Goal: Task Accomplishment & Management: Use online tool/utility

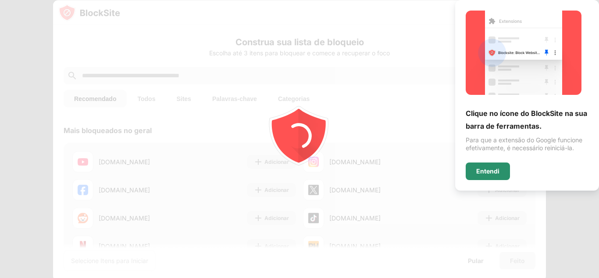
click at [492, 171] on font "Entendi" at bounding box center [487, 170] width 23 height 7
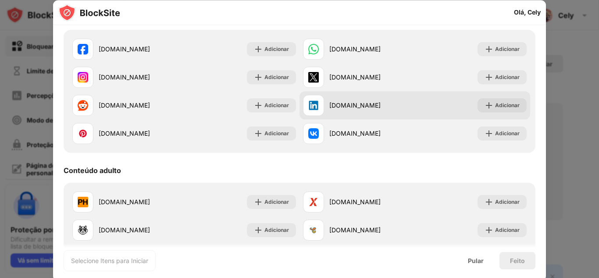
scroll to position [307, 0]
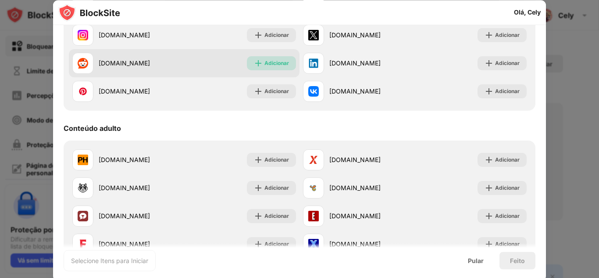
click at [270, 68] on div "Adicionar" at bounding box center [276, 63] width 25 height 9
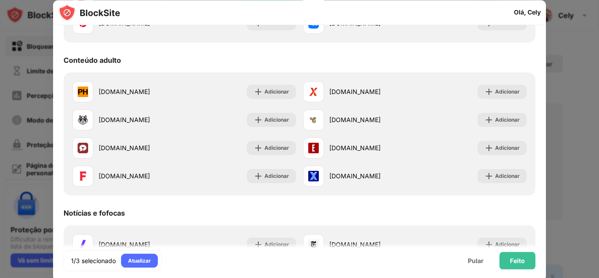
scroll to position [395, 0]
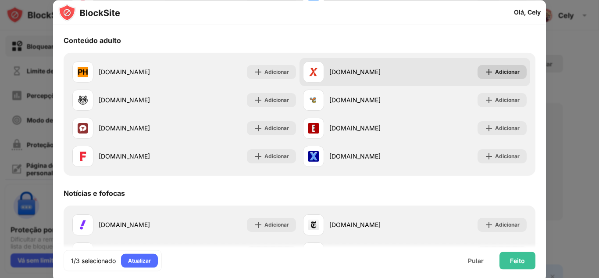
click at [503, 73] on font "Adicionar" at bounding box center [507, 71] width 25 height 7
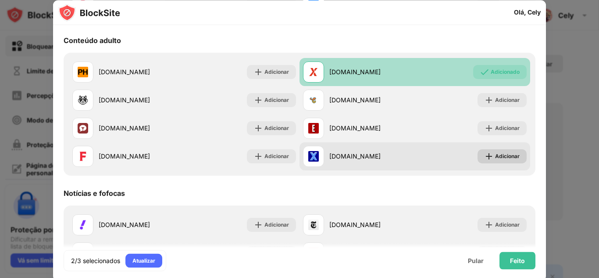
click at [498, 154] on font "Adicionar" at bounding box center [507, 156] width 25 height 7
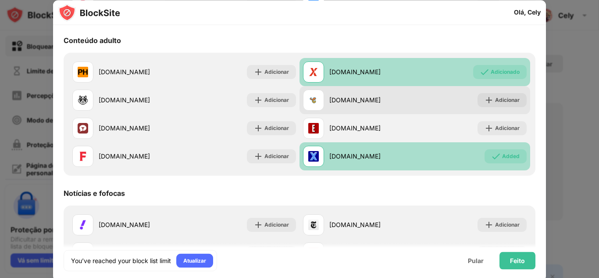
click at [501, 127] on font "Adicionar" at bounding box center [507, 128] width 25 height 7
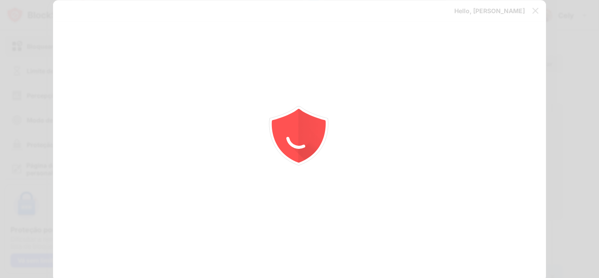
click at [499, 100] on div at bounding box center [299, 139] width 599 height 278
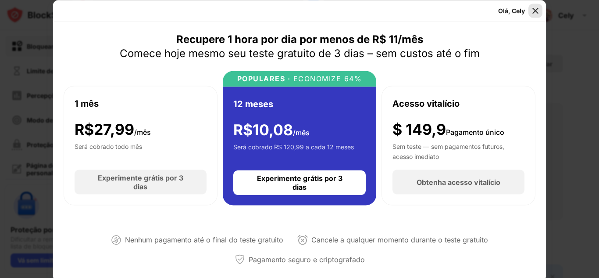
click at [539, 8] on img at bounding box center [535, 10] width 9 height 9
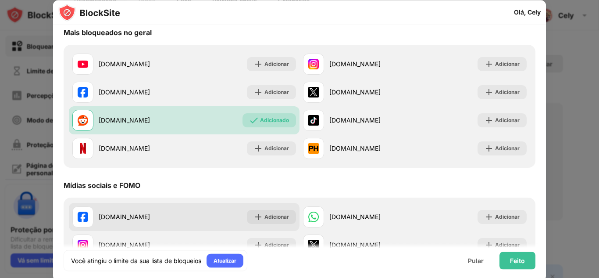
scroll to position [132, 0]
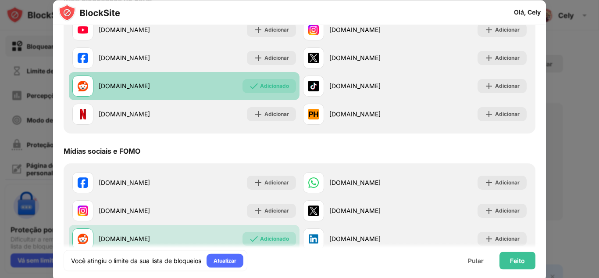
click at [271, 87] on font "Adicionado" at bounding box center [274, 85] width 29 height 7
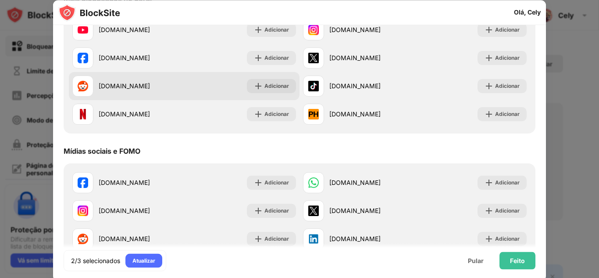
scroll to position [0, 0]
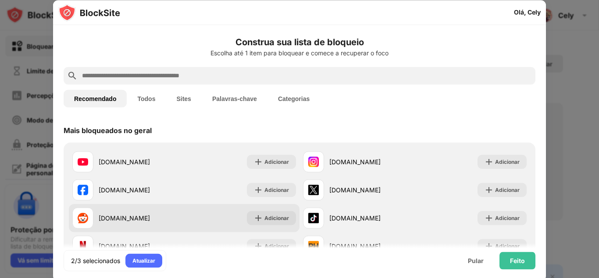
click at [173, 69] on div at bounding box center [300, 76] width 472 height 18
click at [175, 75] on input "text" at bounding box center [306, 75] width 451 height 11
paste input "**********"
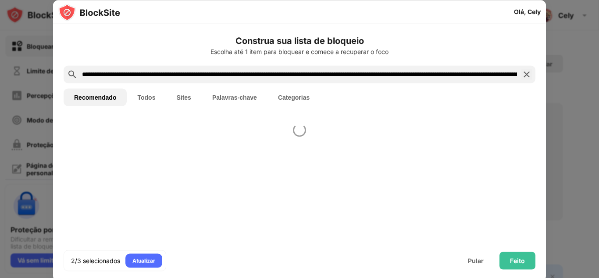
scroll to position [0, 2291]
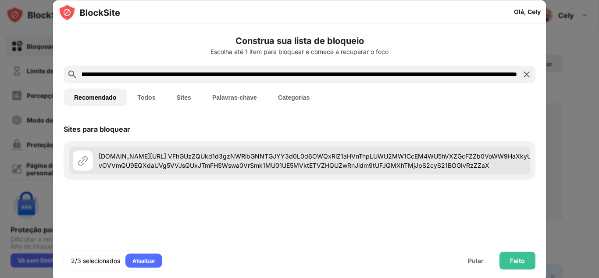
type input "**********"
click at [341, 162] on font "[DOMAIN_NAME][URL] VFhGUzZQUkd1d3gzNWRibGNNTGJYY3d0L0d6OWQxRlZ1aHVnTnpLUWU2MW1C…" at bounding box center [445, 174] width 693 height 44
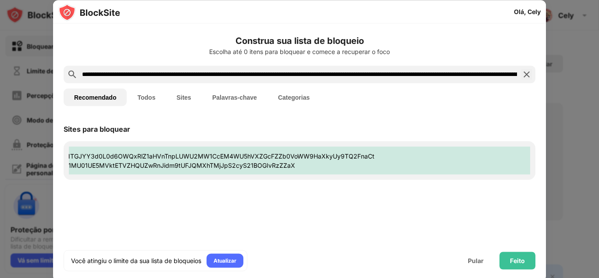
scroll to position [0, 263]
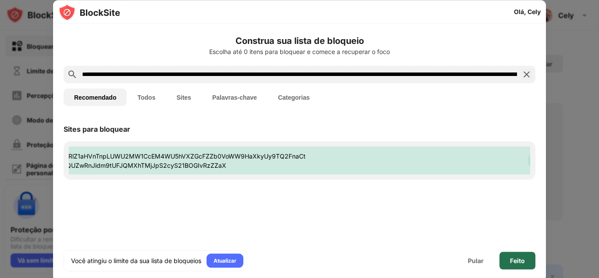
click at [529, 259] on div "Feito" at bounding box center [518, 260] width 36 height 18
